Goal: Information Seeking & Learning: Learn about a topic

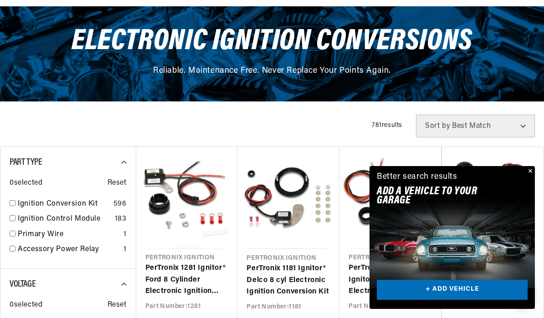
scroll to position [98, 0]
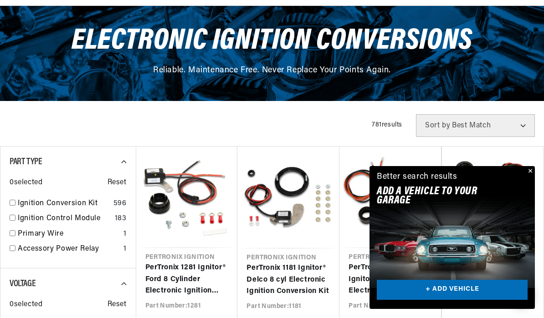
click at [532, 177] on button "Close" at bounding box center [529, 171] width 11 height 11
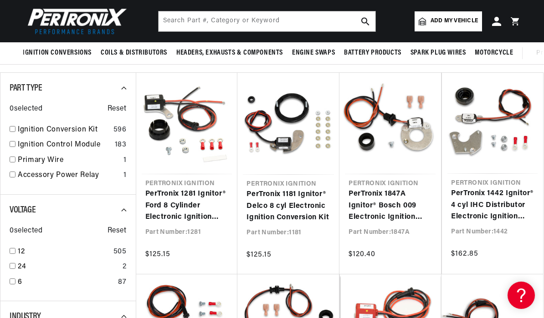
scroll to position [169, 0]
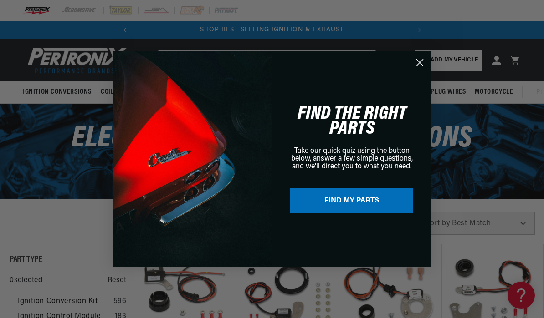
click at [416, 61] on circle "Close dialog" at bounding box center [419, 62] width 15 height 15
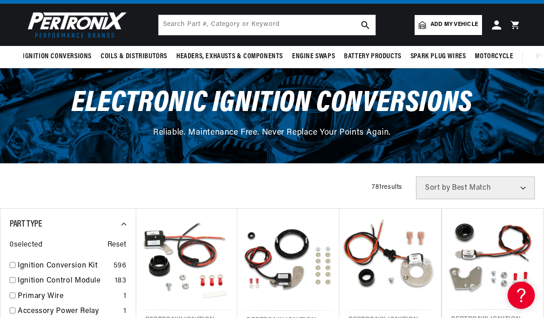
scroll to position [37, 0]
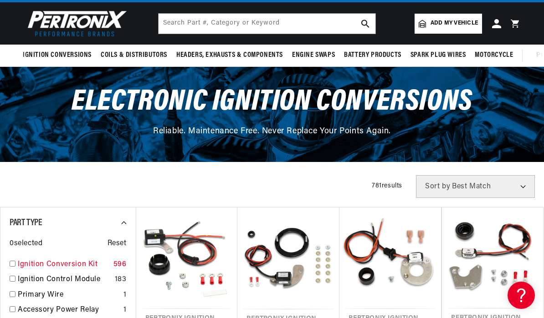
click at [10, 263] on input "checkbox" at bounding box center [13, 264] width 6 height 6
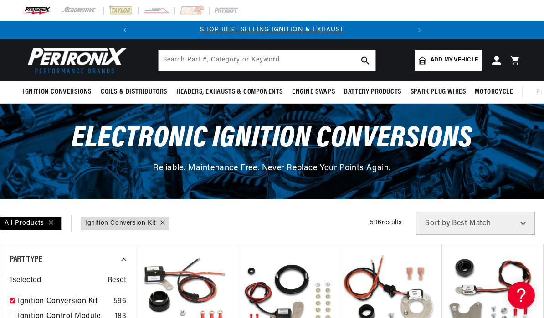
click at [160, 220] on div at bounding box center [160, 224] width 9 height 10
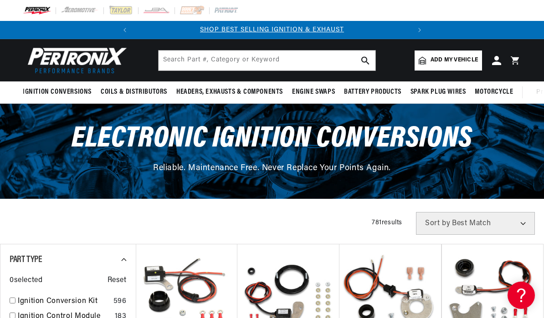
click at [493, 225] on select "Best Match Featured Name, A-Z Name, Z-A Price, Low to High Price, High to Low" at bounding box center [475, 223] width 119 height 23
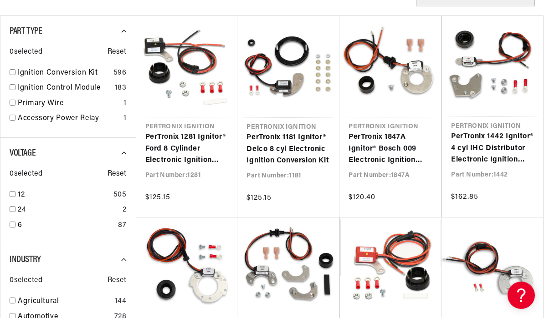
scroll to position [0, 276]
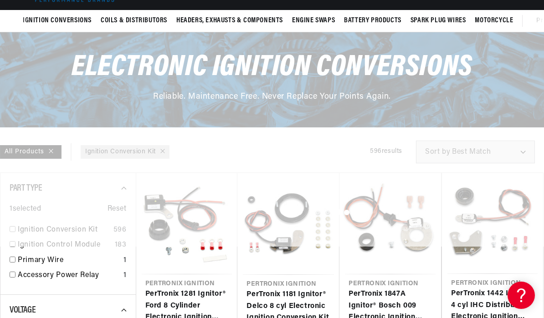
checkbox input "false"
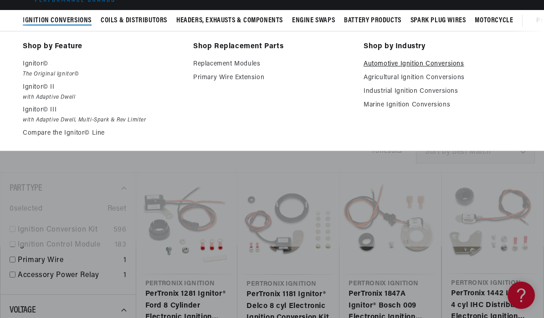
click at [451, 61] on link "Automotive Ignition Conversions" at bounding box center [442, 64] width 158 height 11
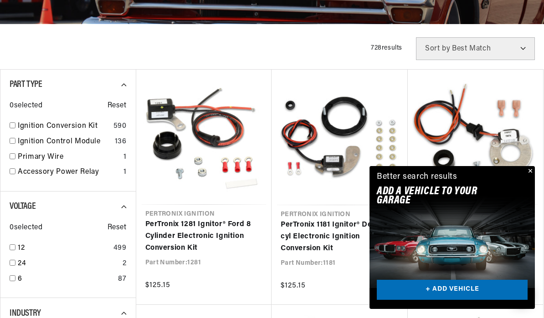
scroll to position [266, 0]
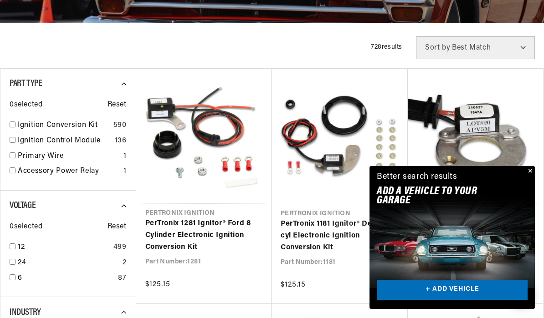
click at [534, 218] on link "PerTronix 1847A Ignitor® Bosch 009 Electronic Ignition Conversion Kit" at bounding box center [476, 235] width 118 height 35
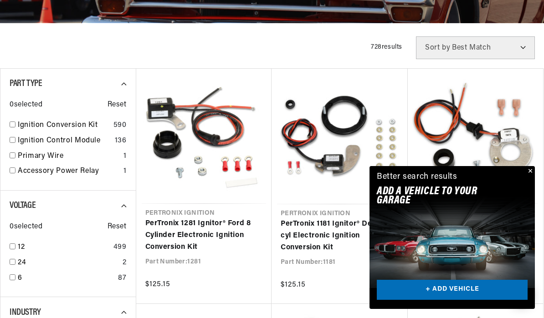
click at [529, 177] on button "Close" at bounding box center [529, 171] width 11 height 11
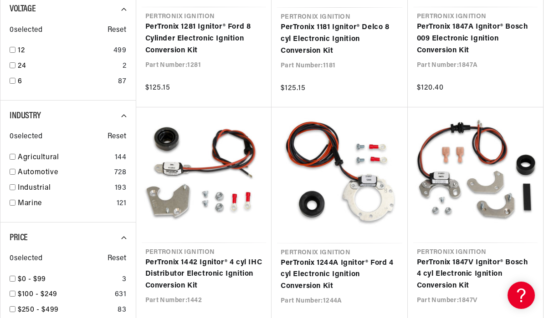
scroll to position [465, 0]
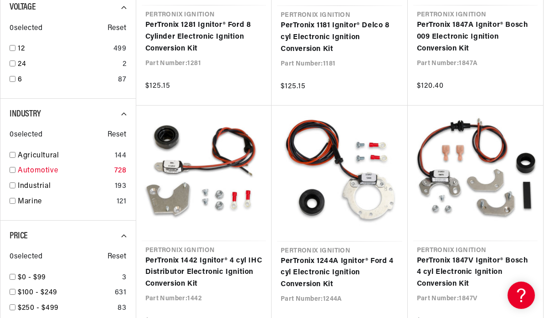
click at [14, 167] on input "checkbox" at bounding box center [13, 170] width 6 height 6
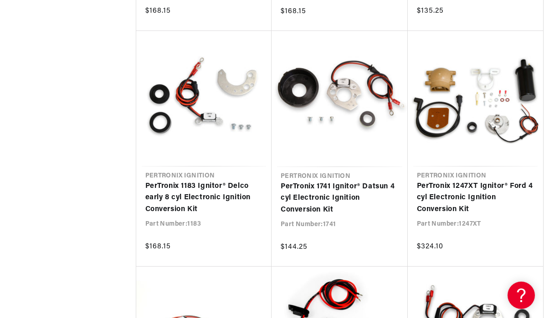
scroll to position [2203, 0]
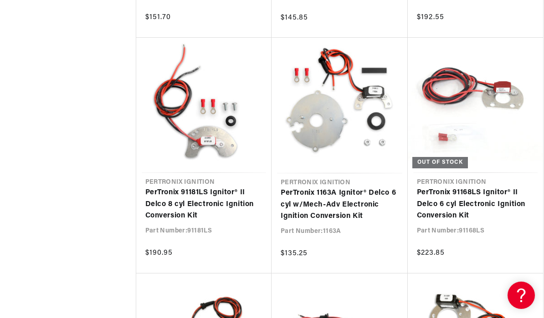
scroll to position [0, 276]
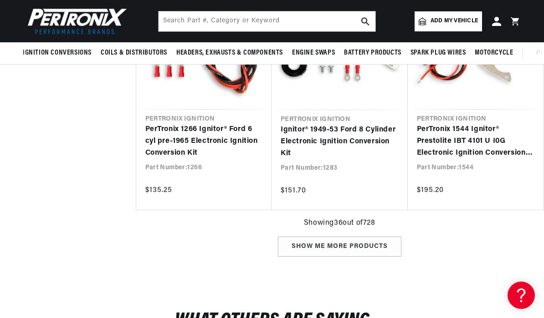
scroll to position [2952, 0]
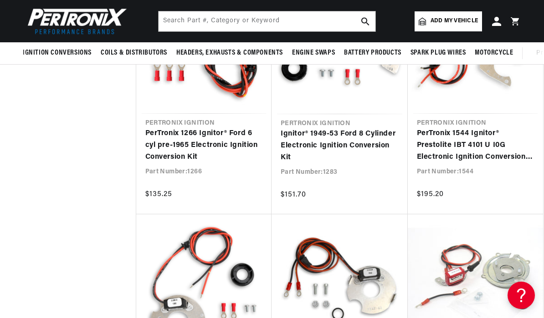
scroll to position [1962, 0]
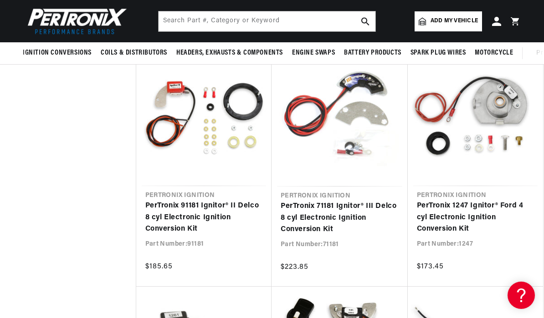
scroll to position [499, 0]
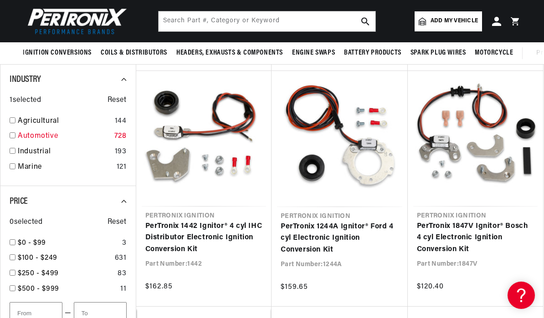
checkbox input "false"
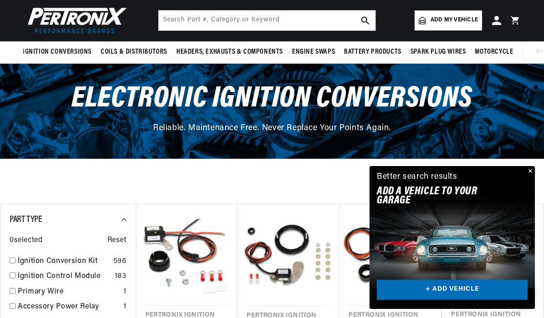
scroll to position [41, 0]
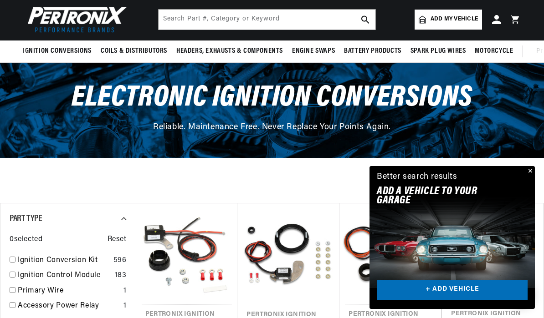
click at [529, 177] on button "Close" at bounding box center [529, 171] width 11 height 11
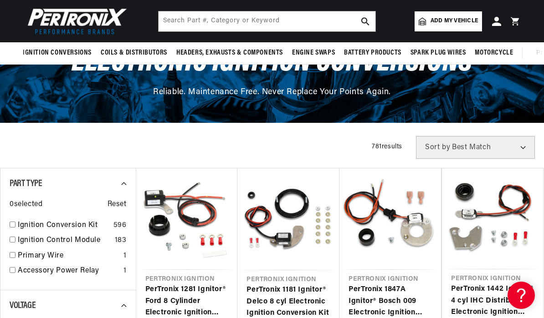
scroll to position [0, 0]
click at [173, 30] on input "text" at bounding box center [267, 21] width 217 height 20
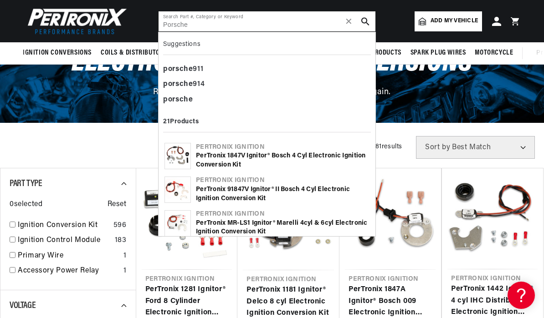
scroll to position [0, 276]
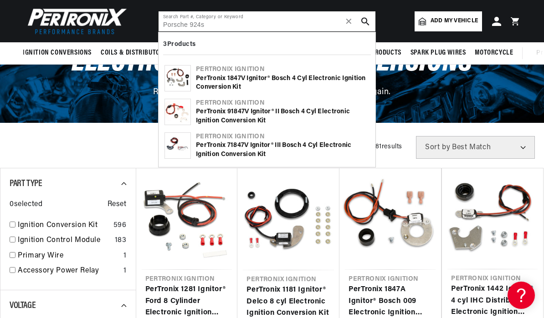
type input "Porsche 924s"
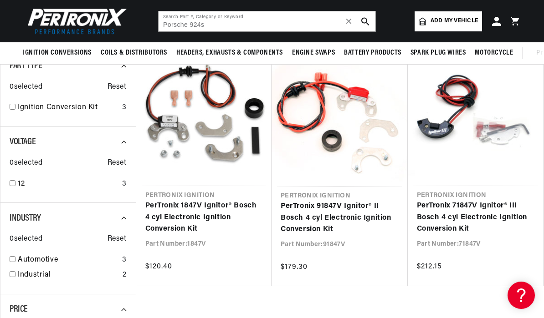
scroll to position [122, 0]
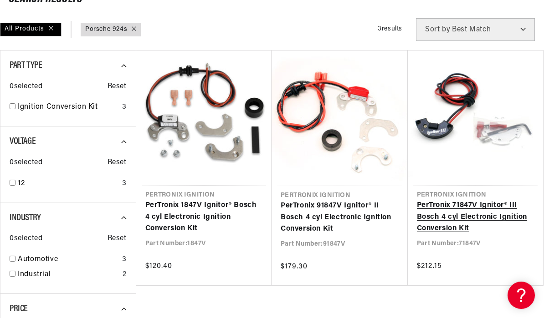
click at [499, 217] on link "PerTronix 71847V Ignitor® III Bosch 4 cyl Electronic Ignition Conversion Kit" at bounding box center [476, 217] width 118 height 35
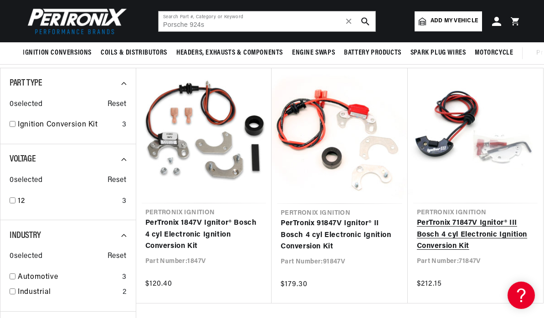
scroll to position [0, 276]
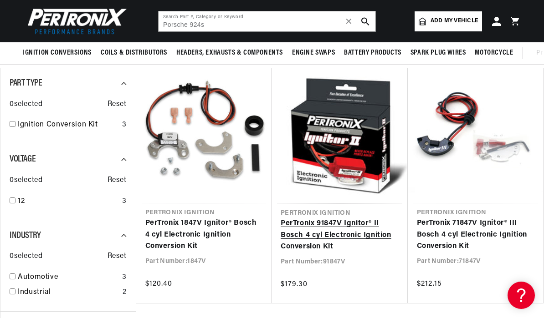
click at [305, 229] on link "PerTronix 91847V Ignitor® II Bosch 4 cyl Electronic Ignition Conversion Kit" at bounding box center [340, 235] width 118 height 35
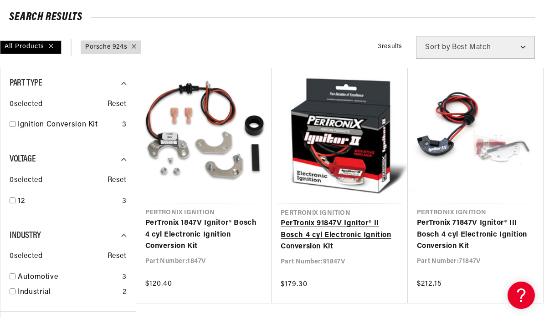
scroll to position [104, 0]
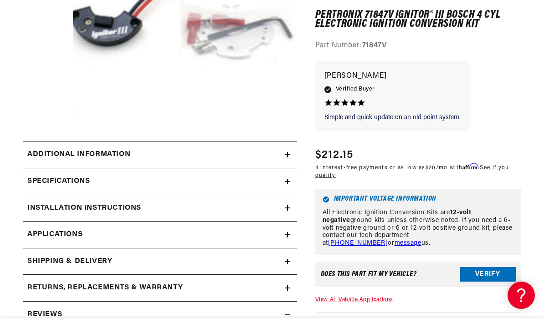
scroll to position [250, 0]
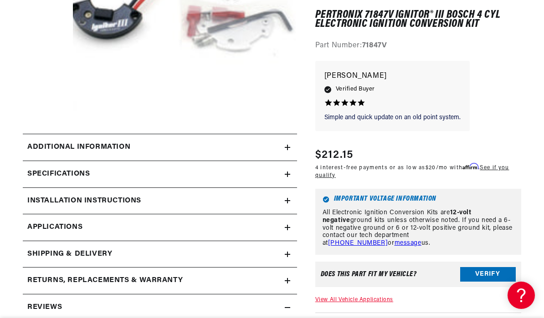
click at [35, 143] on h2 "Additional Information" at bounding box center [78, 148] width 103 height 12
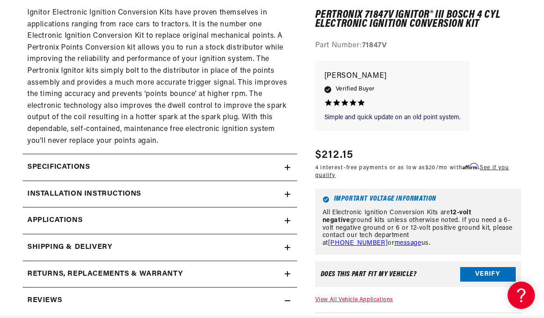
scroll to position [405, 0]
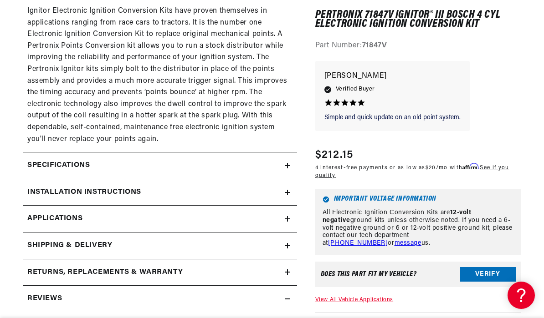
click at [33, 160] on h2 "Specifications" at bounding box center [58, 166] width 62 height 12
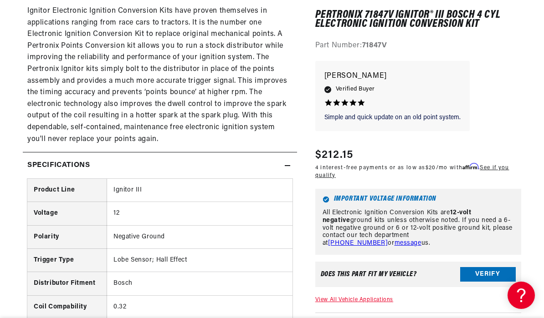
scroll to position [0, 0]
click at [42, 160] on h2 "Specifications" at bounding box center [58, 166] width 62 height 12
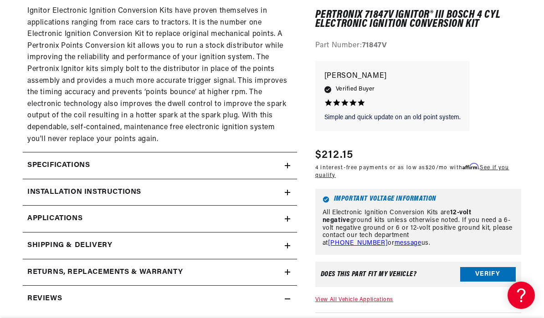
click at [45, 213] on span "Applications" at bounding box center [54, 219] width 55 height 12
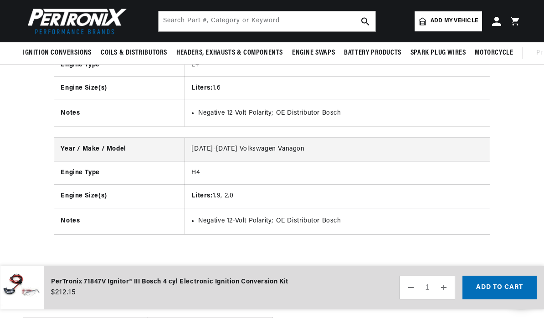
scroll to position [7200, 0]
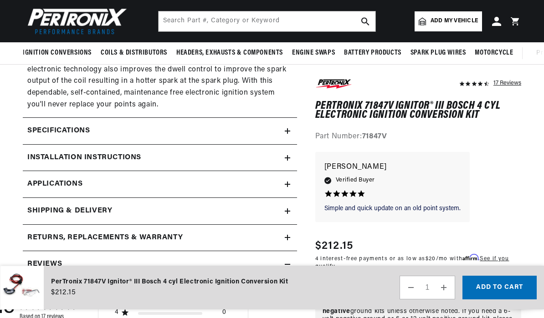
scroll to position [446, 0]
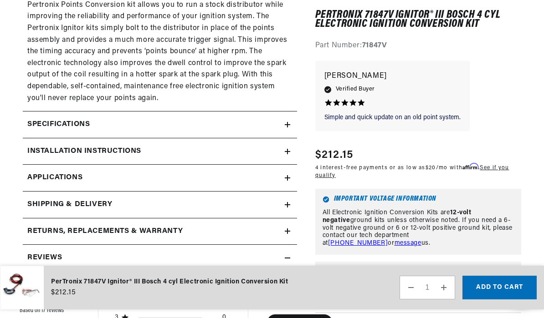
click at [44, 172] on span "Applications" at bounding box center [54, 178] width 55 height 12
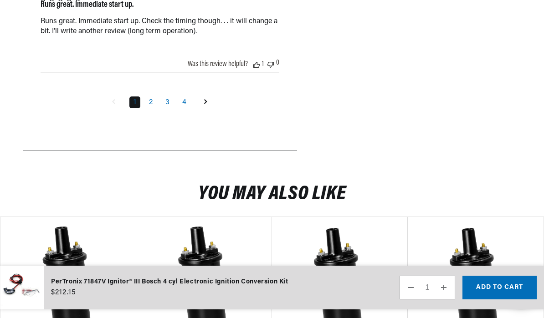
scroll to position [2071, 0]
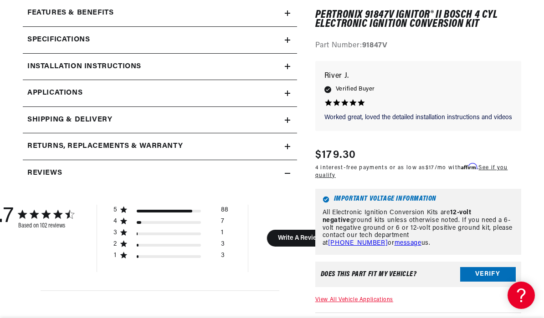
scroll to position [384, 0]
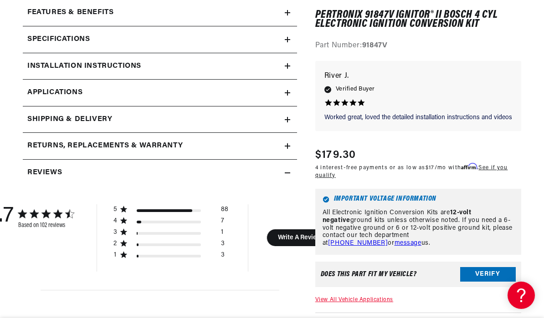
click at [41, 62] on h2 "Installation instructions" at bounding box center [84, 67] width 114 height 12
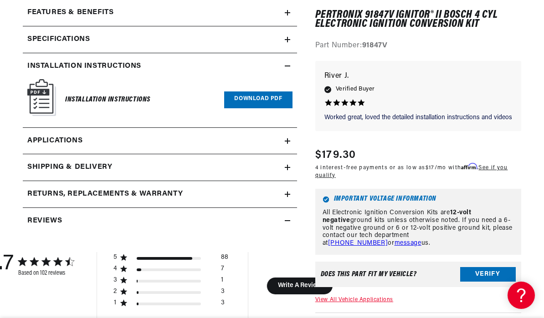
scroll to position [0, 276]
click at [47, 140] on span "Applications" at bounding box center [54, 141] width 55 height 12
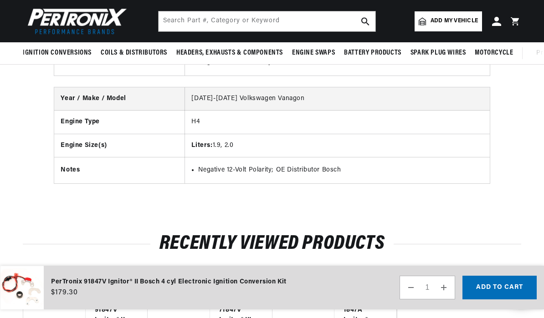
scroll to position [7294, 0]
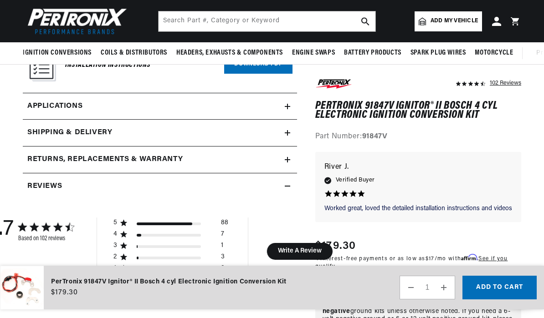
scroll to position [0, 87]
